Goal: Browse casually

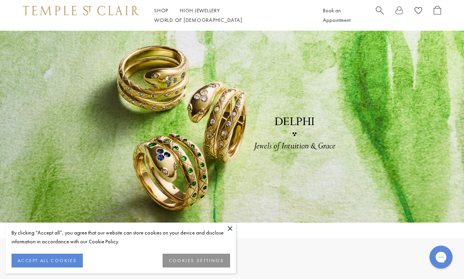
click at [22, 260] on button "ACCEPT ALL COOKIES" at bounding box center [47, 260] width 71 height 14
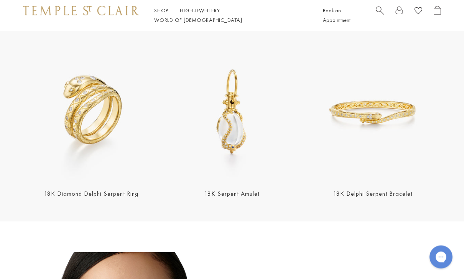
scroll to position [222, 0]
click at [359, 123] on img at bounding box center [373, 112] width 136 height 136
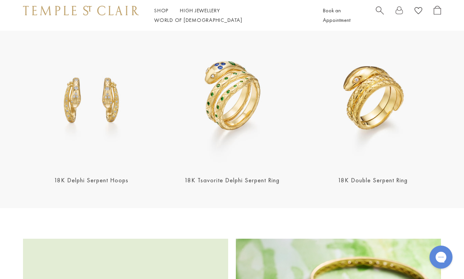
scroll to position [701, 0]
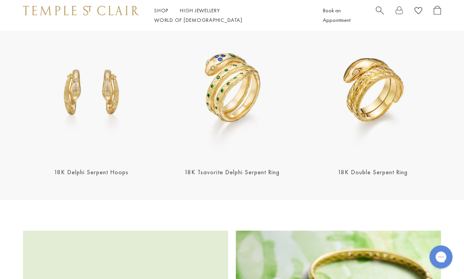
click at [217, 134] on img at bounding box center [232, 91] width 136 height 136
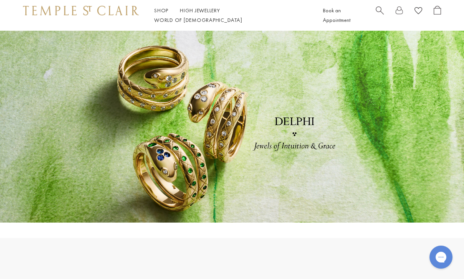
scroll to position [726, 0]
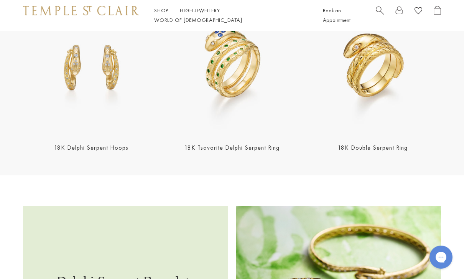
click at [367, 76] on img at bounding box center [373, 66] width 136 height 136
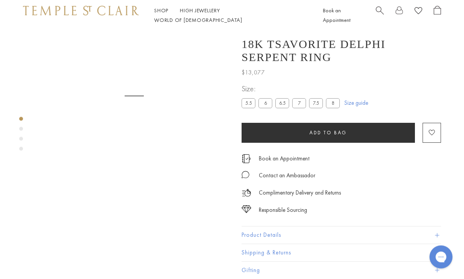
scroll to position [31, 0]
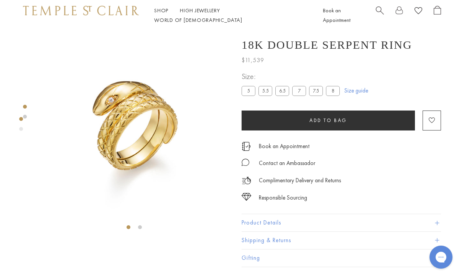
scroll to position [15, 0]
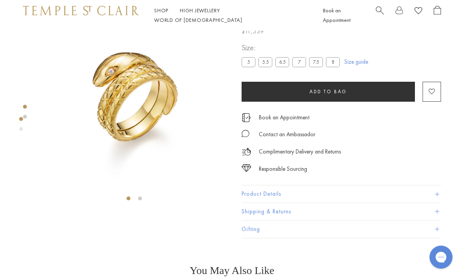
scroll to position [31, 0]
